Goal: Find specific page/section: Find specific page/section

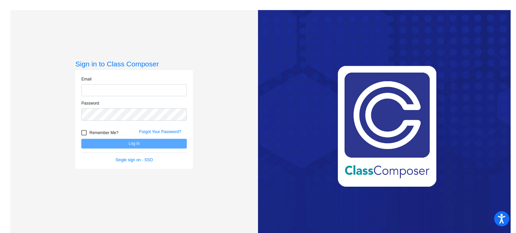
type input "[PERSON_NAME][EMAIL_ADDRESS][PERSON_NAME][DOMAIN_NAME]"
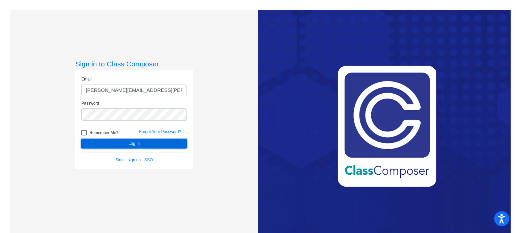
click at [137, 146] on button "Log In" at bounding box center [133, 144] width 105 height 10
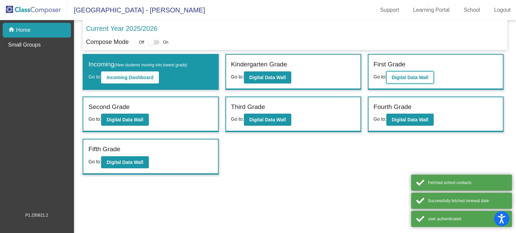
click at [430, 73] on button "Digital Data Wall" at bounding box center [409, 78] width 47 height 12
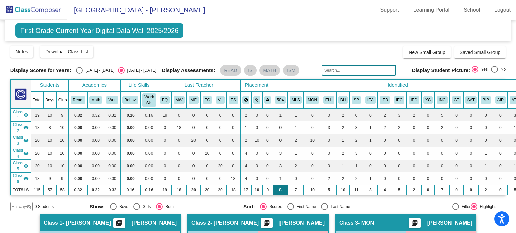
scroll to position [101, 0]
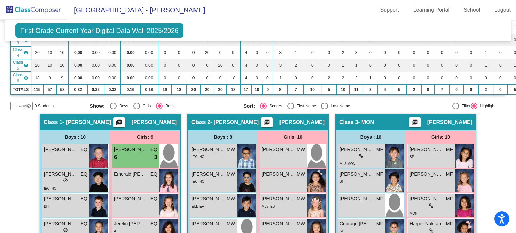
click at [241, 121] on div "Class 2 - [PERSON_NAME] picture_as_pdf [PERSON_NAME]" at bounding box center [258, 122] width 140 height 16
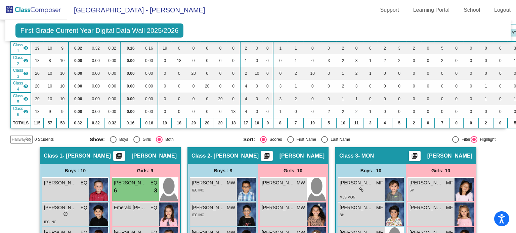
scroll to position [0, 0]
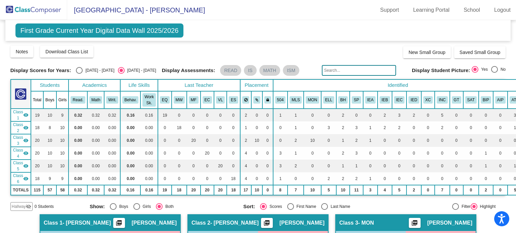
click at [44, 9] on img at bounding box center [33, 10] width 67 height 20
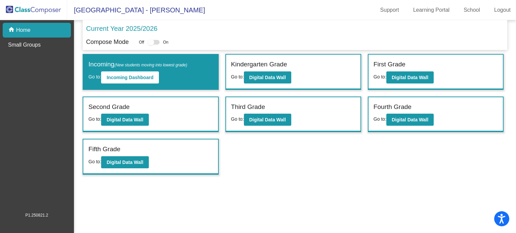
click at [416, 111] on div "Fourth Grade" at bounding box center [435, 108] width 124 height 12
click at [403, 117] on b "Digital Data Wall" at bounding box center [409, 119] width 37 height 5
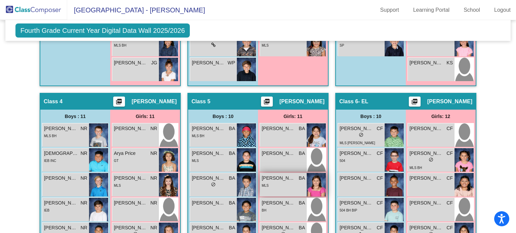
scroll to position [528, 0]
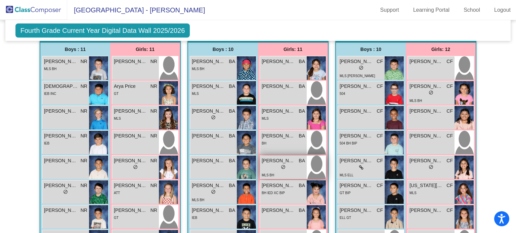
click at [279, 166] on div "lock do_not_disturb_alt" at bounding box center [283, 167] width 43 height 7
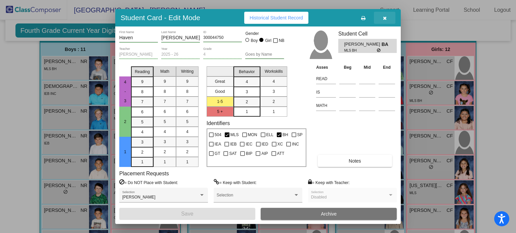
click at [382, 15] on button "button" at bounding box center [384, 18] width 21 height 12
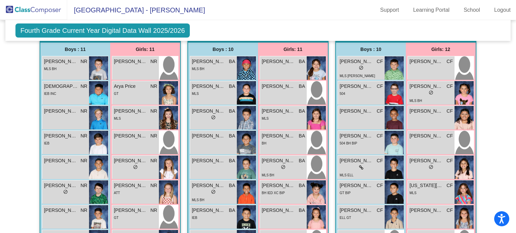
click at [60, 23] on div "Fourth Grade Current Year Digital Data Wall 2025/2026 Add, Move, or Retain Stud…" at bounding box center [257, 30] width 505 height 21
click at [44, 5] on img at bounding box center [33, 10] width 67 height 20
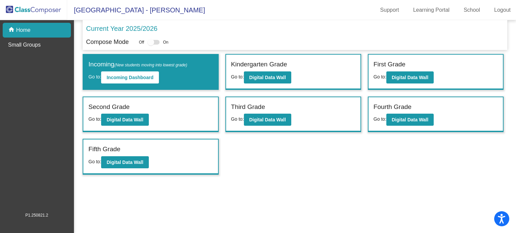
click at [395, 70] on div "First Grade" at bounding box center [435, 66] width 124 height 12
click at [406, 77] on b "Digital Data Wall" at bounding box center [409, 77] width 37 height 5
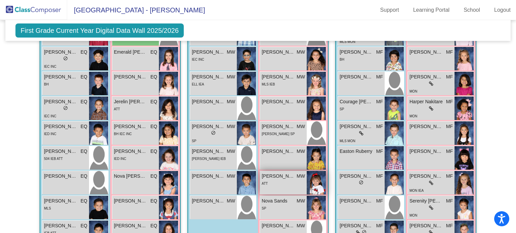
scroll to position [290, 0]
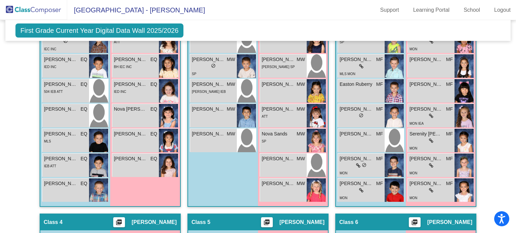
click at [281, 14] on mat-toolbar "[GEOGRAPHIC_DATA] - [PERSON_NAME] Support Learning Portal School Logout" at bounding box center [258, 10] width 516 height 20
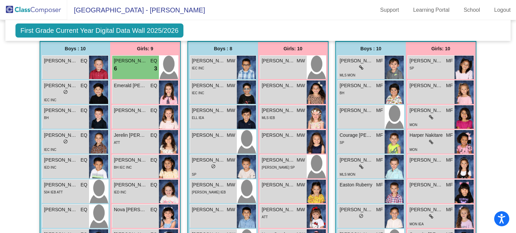
scroll to position [0, 0]
